Goal: Information Seeking & Learning: Learn about a topic

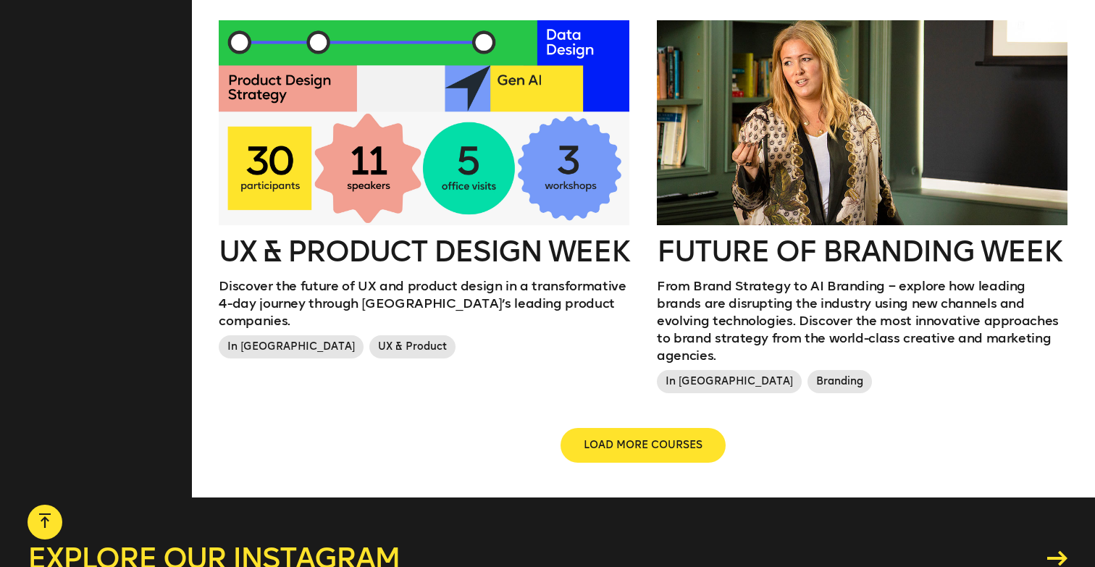
scroll to position [1655, 0]
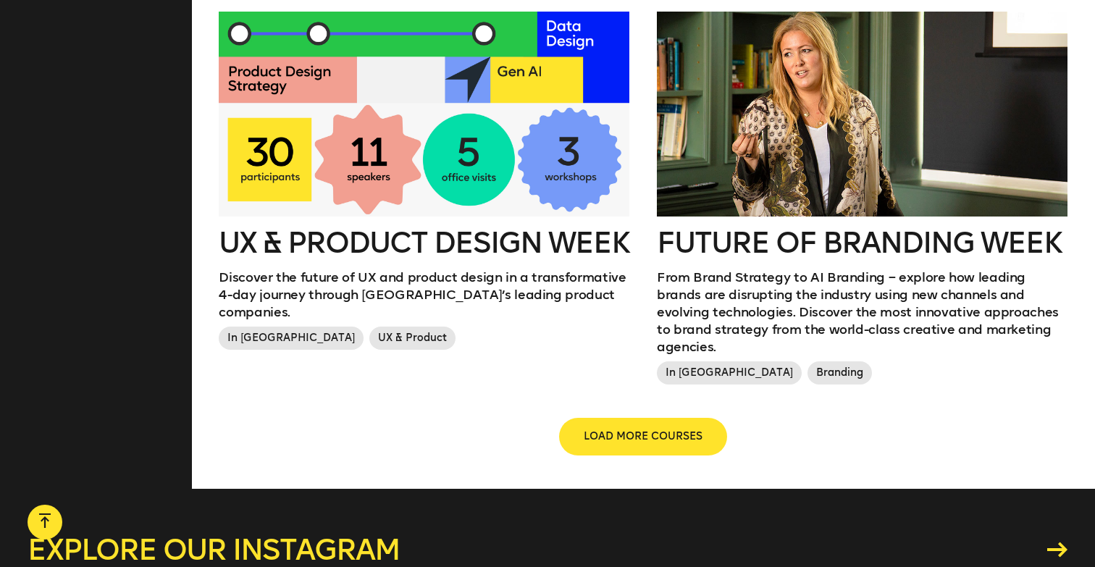
click at [621, 430] on span "LOAD MORE COURSES" at bounding box center [643, 437] width 119 height 14
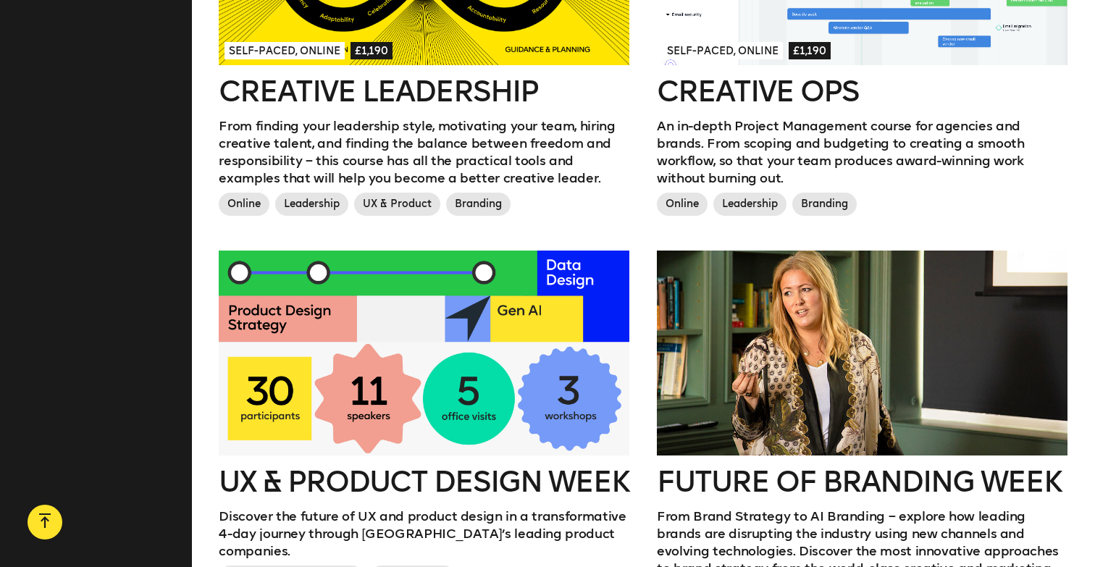
scroll to position [904, 0]
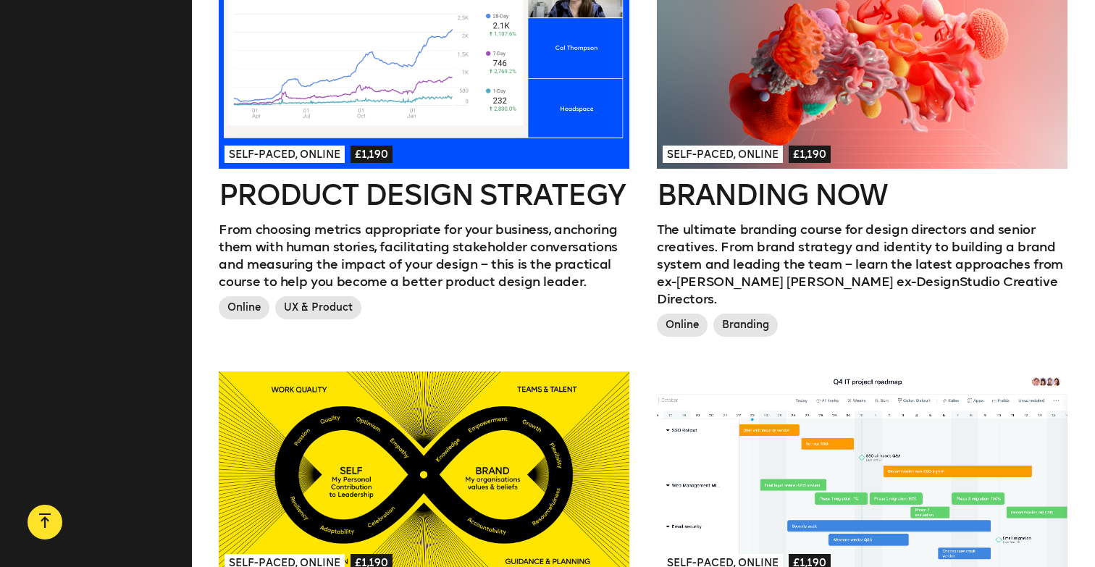
click at [781, 180] on h2 "Branding Now" at bounding box center [862, 194] width 411 height 29
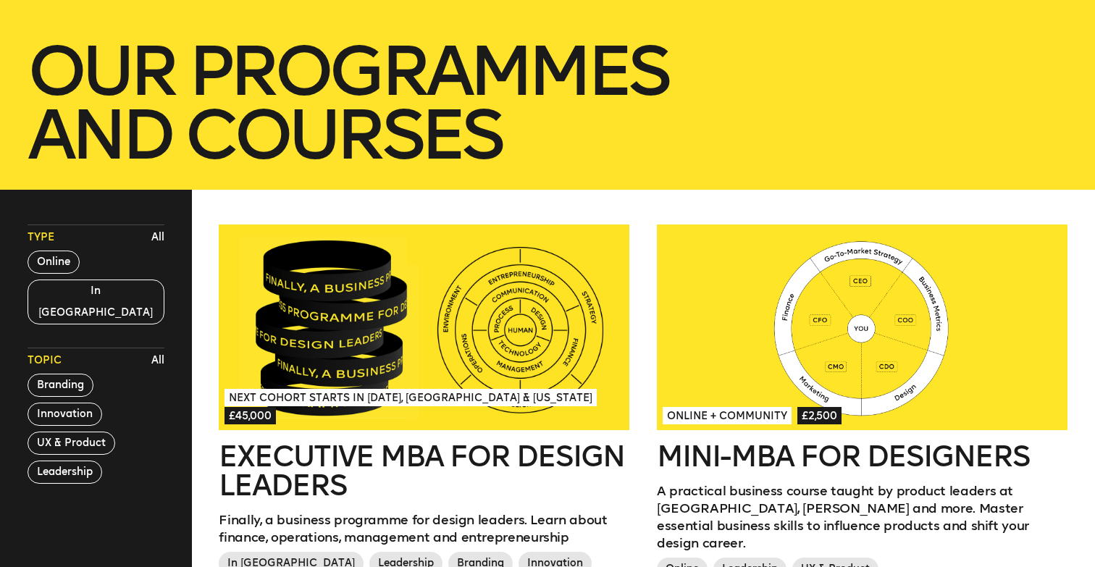
scroll to position [257, 0]
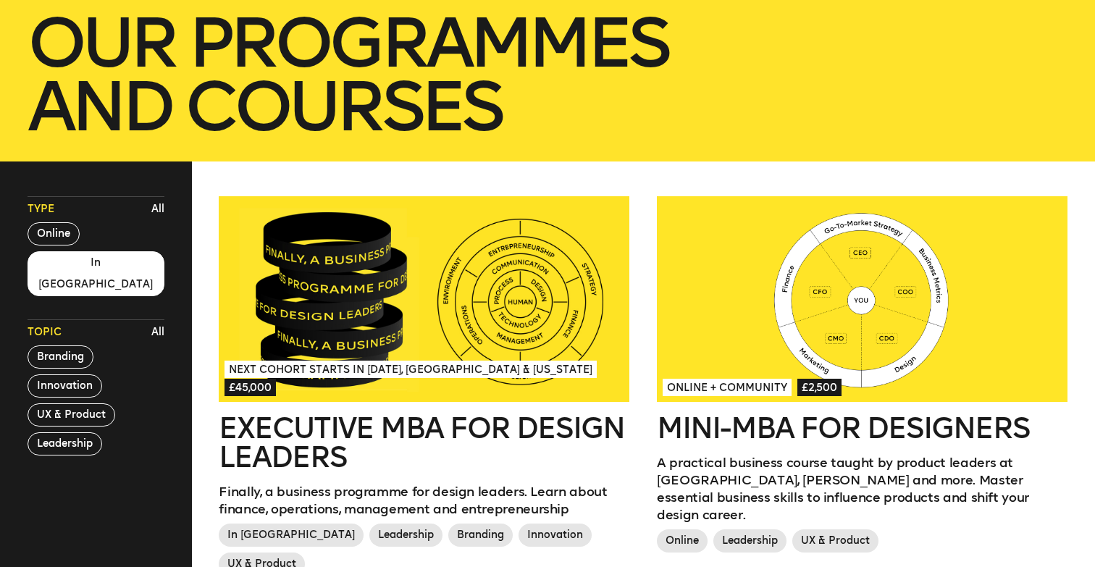
click at [69, 256] on button "In London" at bounding box center [96, 273] width 137 height 45
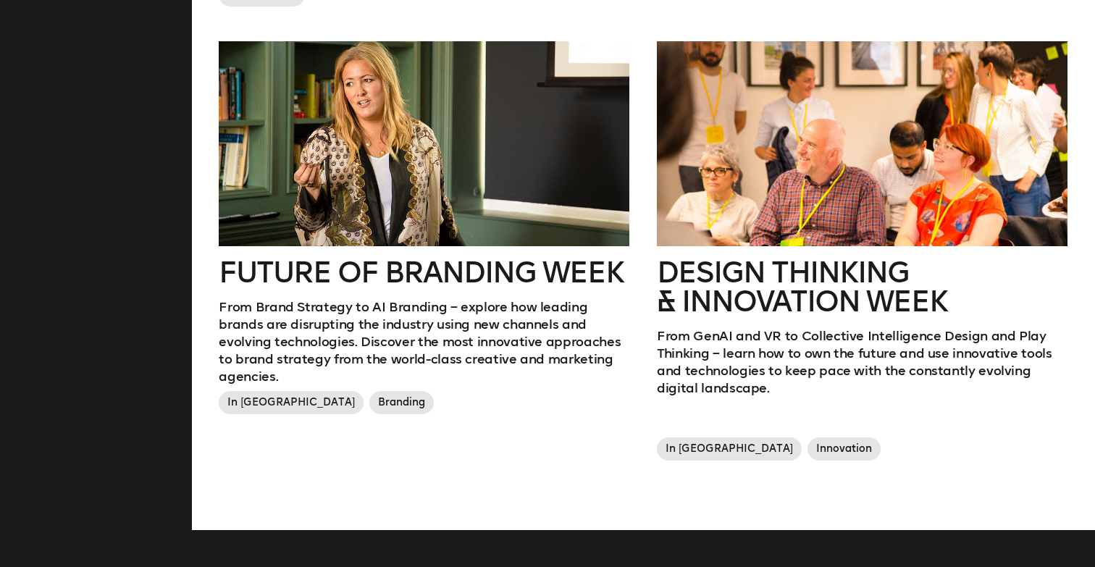
scroll to position [856, 0]
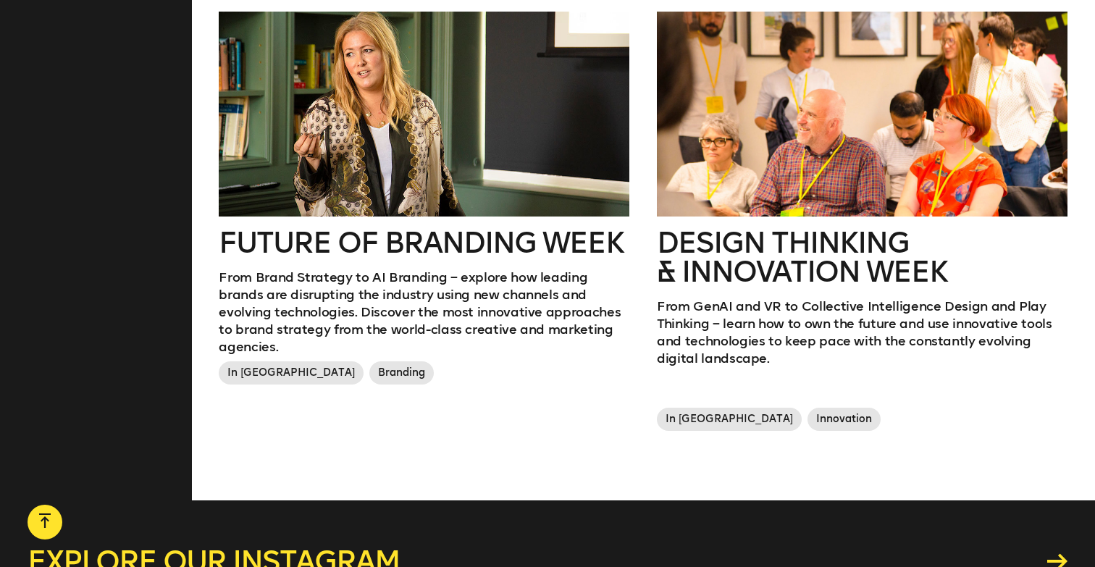
click at [428, 228] on h2 "Future of branding week" at bounding box center [424, 242] width 411 height 29
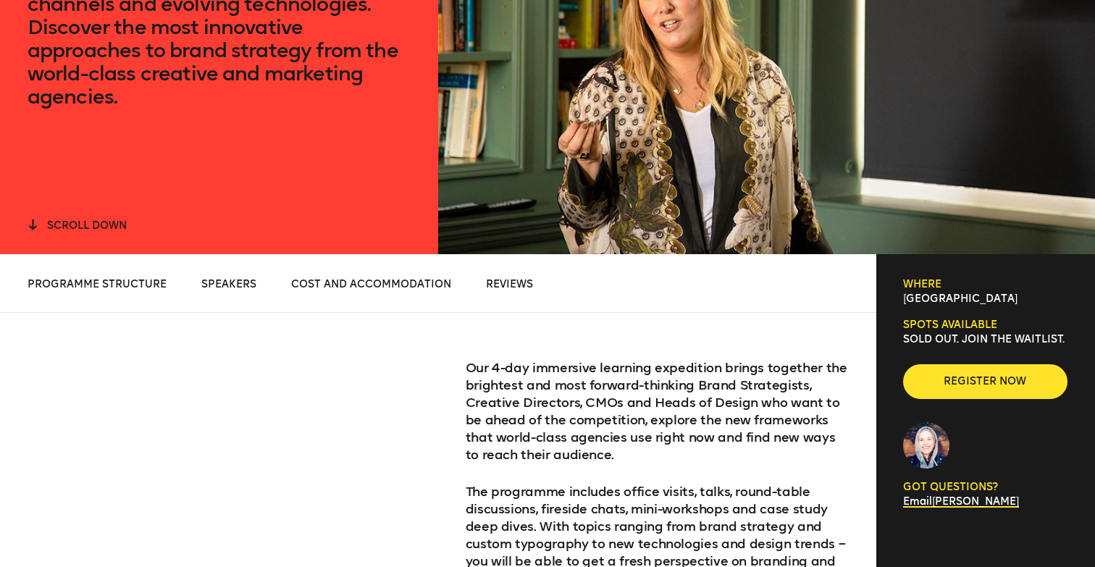
scroll to position [317, 0]
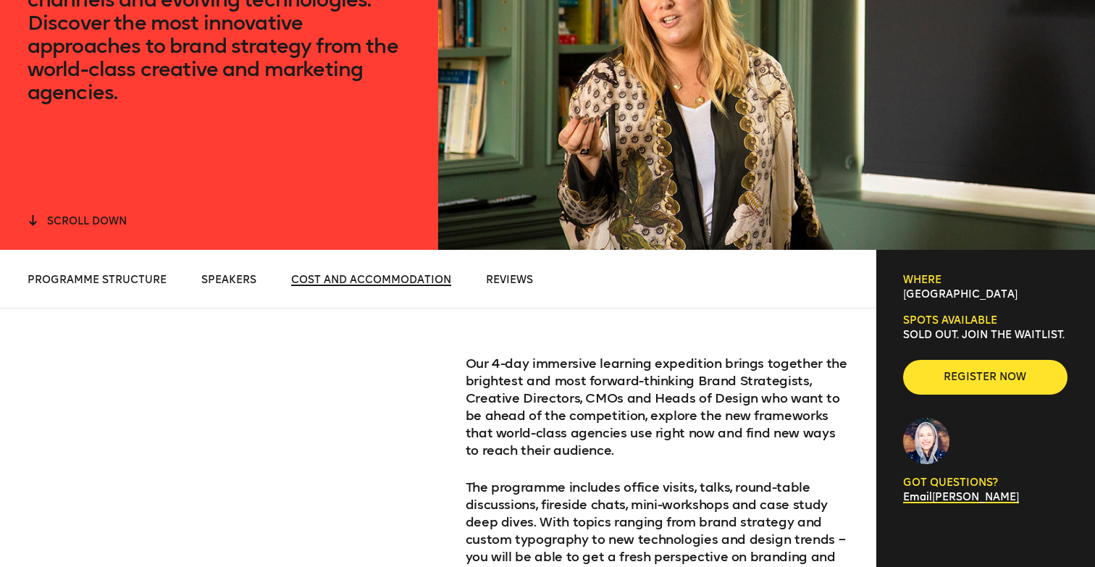
click at [349, 277] on span "Cost and Accommodation" at bounding box center [371, 280] width 160 height 12
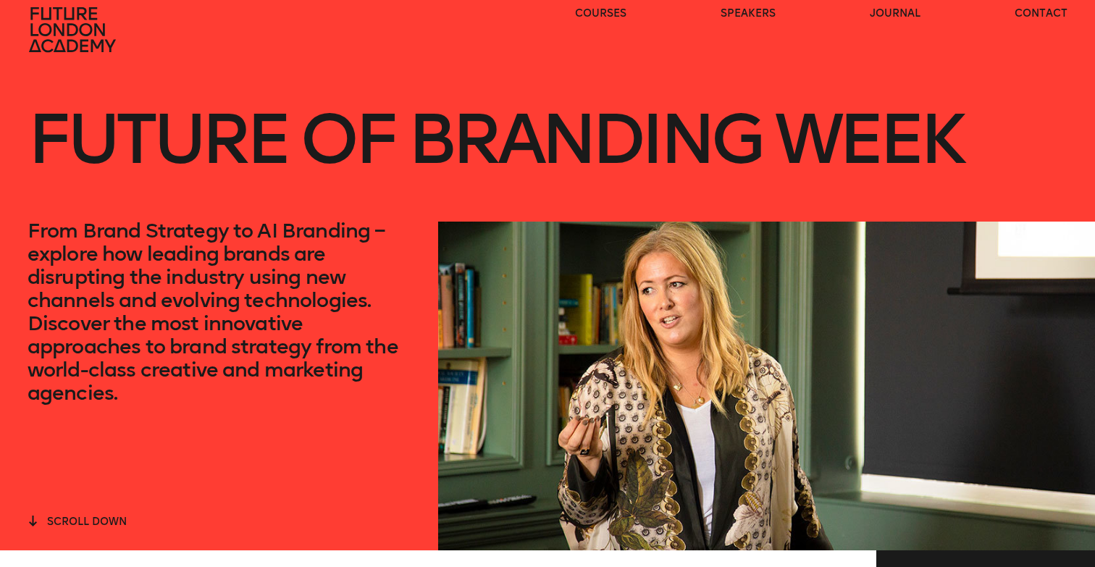
scroll to position [0, 0]
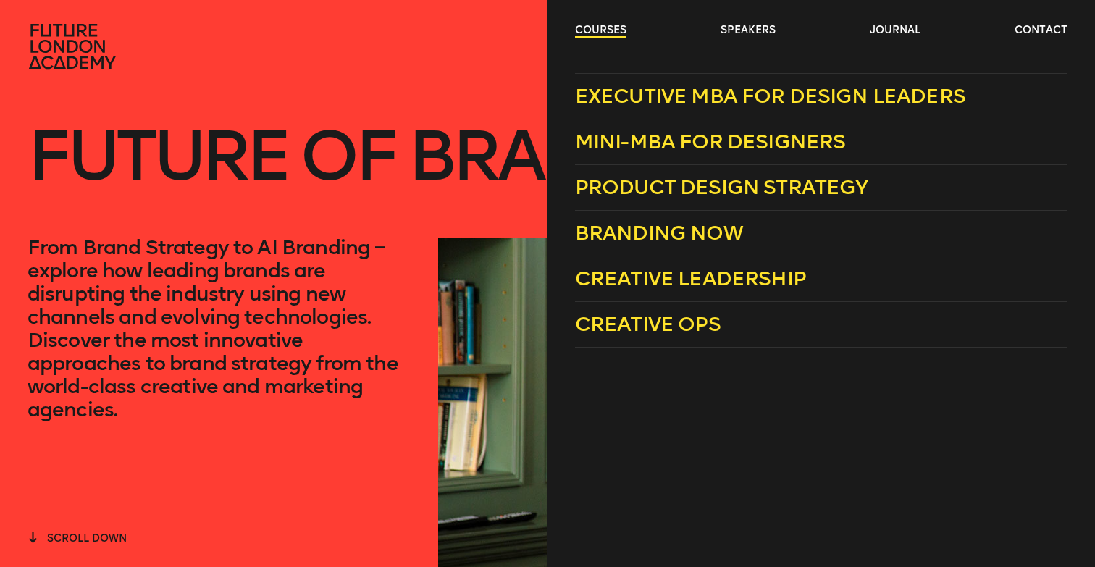
click at [611, 28] on link "courses" at bounding box center [600, 30] width 51 height 14
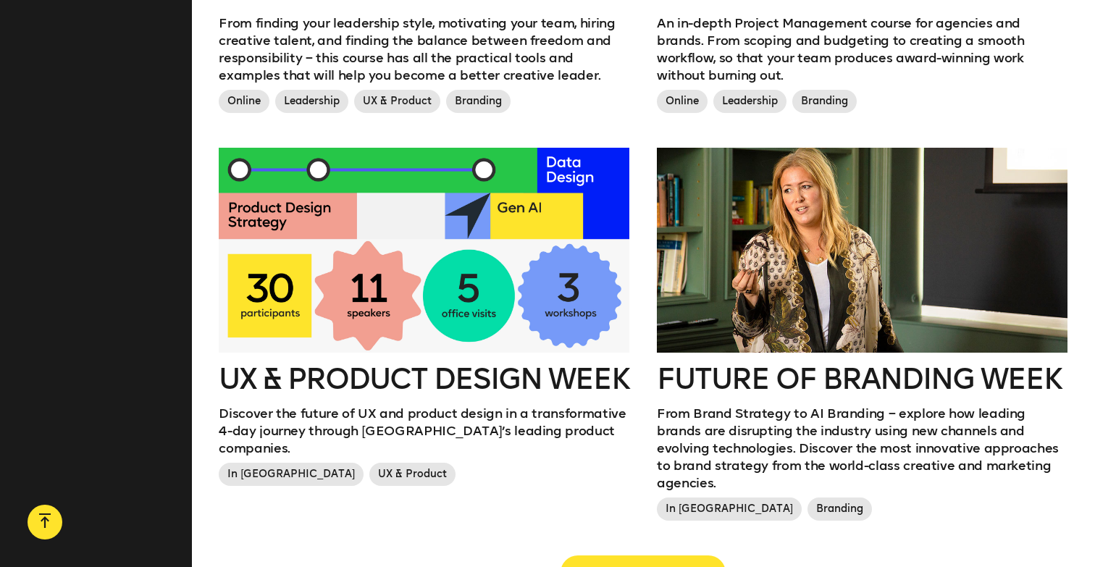
scroll to position [1532, 0]
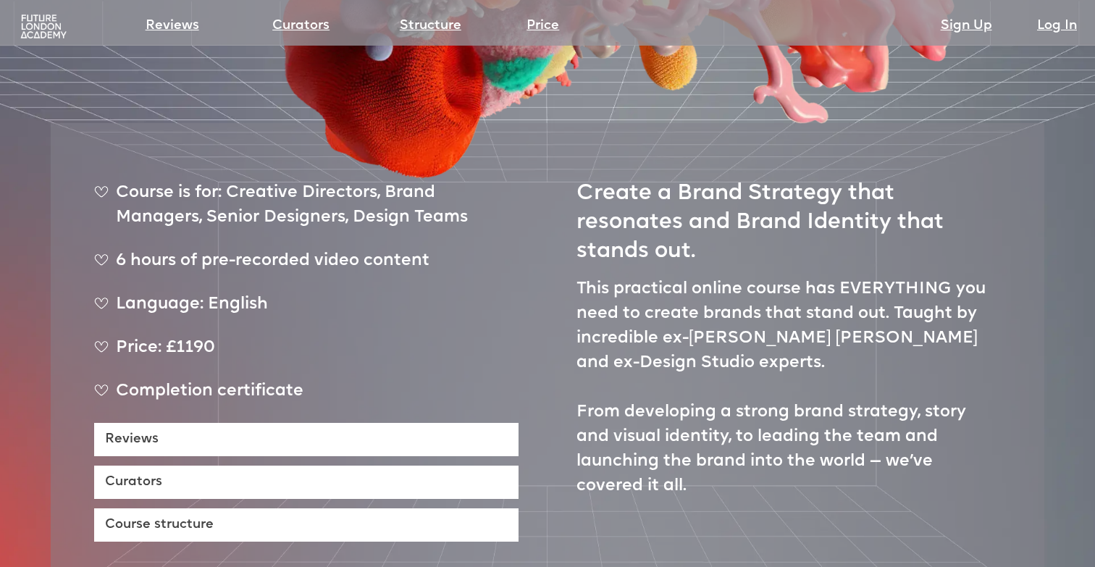
scroll to position [532, 0]
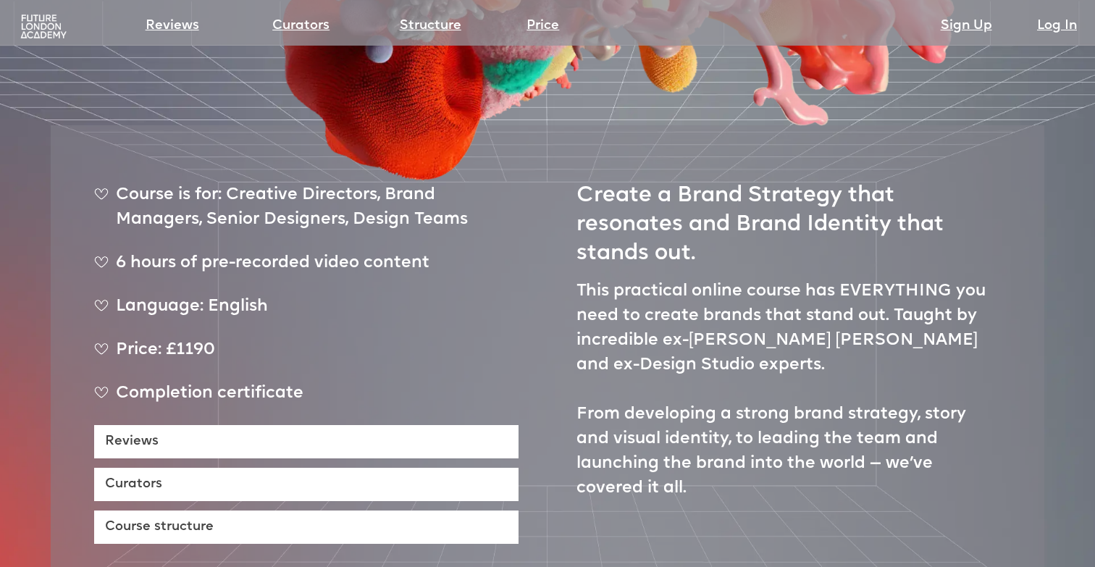
click at [38, 25] on img at bounding box center [43, 27] width 51 height 26
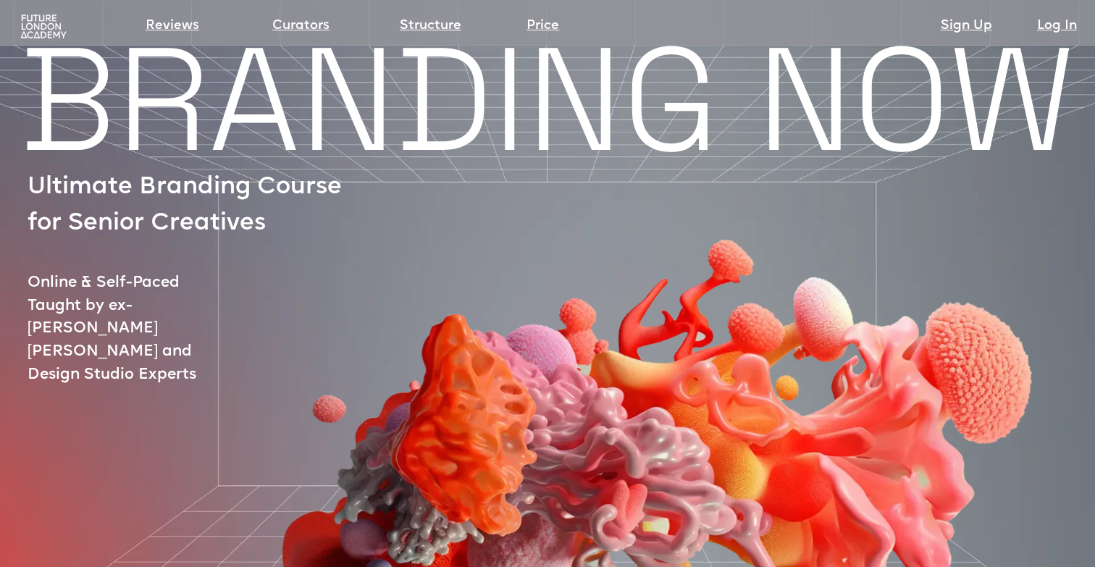
scroll to position [0, 0]
